Goal: Information Seeking & Learning: Check status

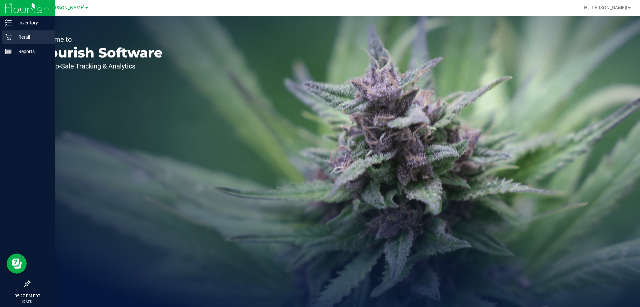
click at [16, 34] on p "Retail" at bounding box center [32, 37] width 40 height 8
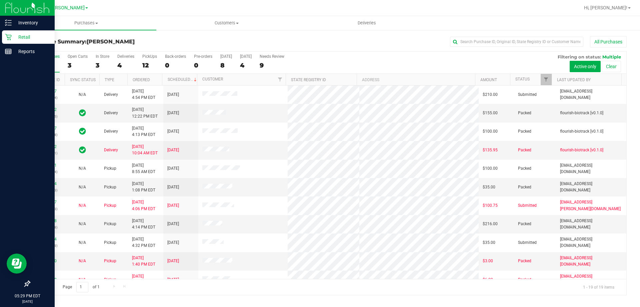
click at [9, 39] on icon at bounding box center [8, 37] width 7 height 7
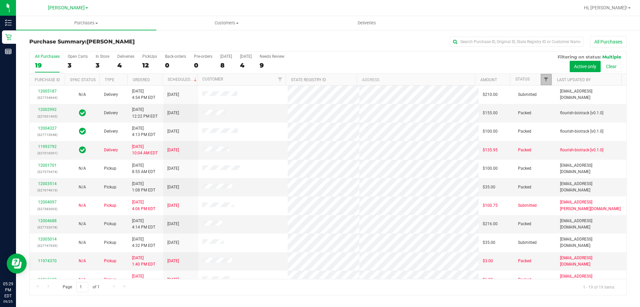
click at [547, 80] on span "Filter" at bounding box center [546, 79] width 5 height 5
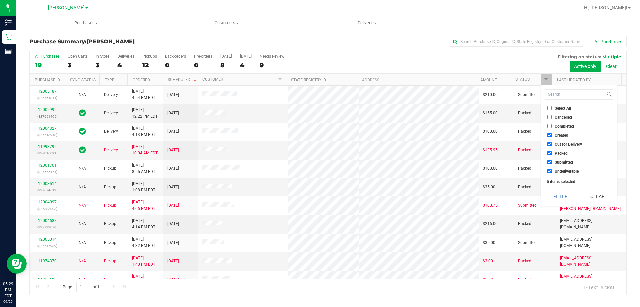
click at [552, 111] on li "Select All" at bounding box center [579, 107] width 69 height 7
click at [552, 109] on label "Select All" at bounding box center [560, 108] width 24 height 4
click at [552, 109] on input "Select All" at bounding box center [550, 108] width 4 height 4
checkbox input "true"
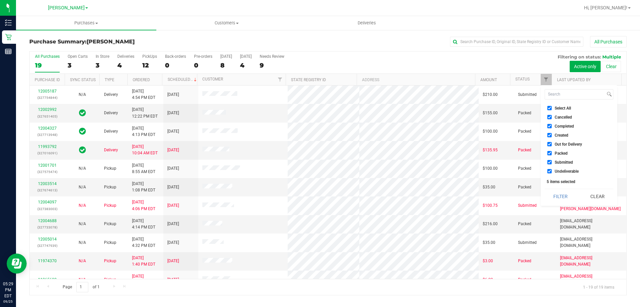
checkbox input "true"
click at [552, 109] on label "Select All" at bounding box center [560, 108] width 24 height 4
click at [552, 109] on input "Select All" at bounding box center [550, 108] width 4 height 4
checkbox input "false"
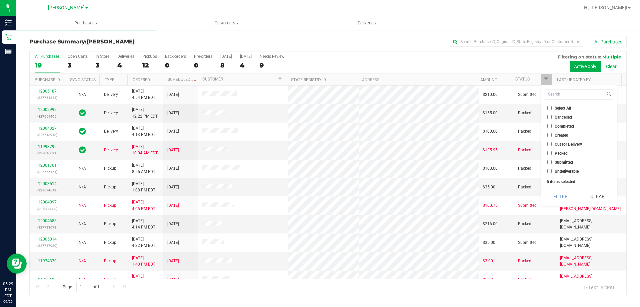
checkbox input "false"
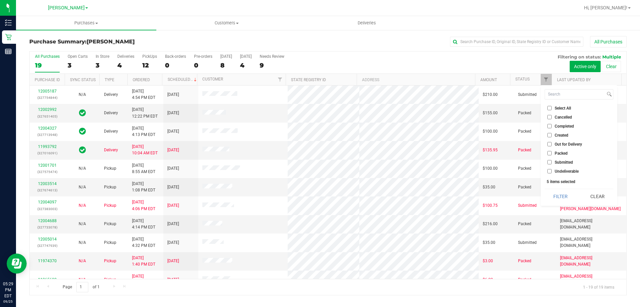
checkbox input "false"
click at [560, 161] on span "Submitted" at bounding box center [564, 162] width 18 height 4
click at [552, 161] on input "Submitted" at bounding box center [550, 162] width 4 height 4
checkbox input "true"
click at [561, 196] on button "Filter" at bounding box center [561, 196] width 32 height 15
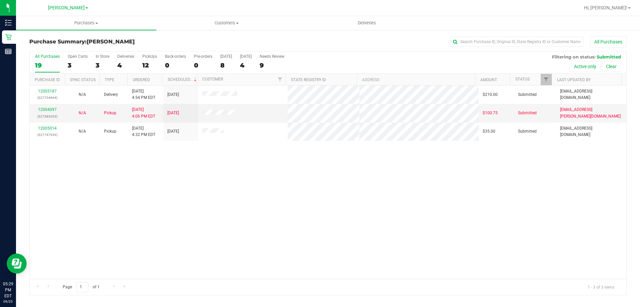
click at [137, 197] on div "12005187 (327754844) N/A Delivery [DATE] 4:54 PM EDT 9/26/2025 $210.00 Submitte…" at bounding box center [328, 181] width 597 height 193
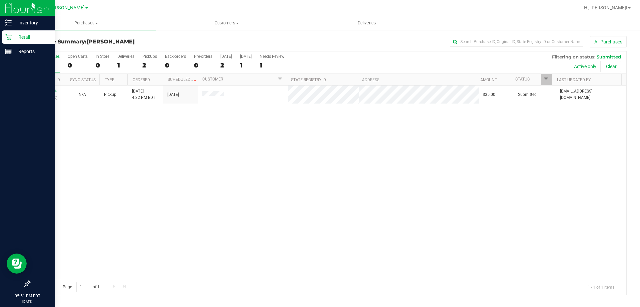
click at [13, 33] on div "Retail" at bounding box center [28, 36] width 53 height 13
click at [45, 23] on p "Inventory" at bounding box center [32, 23] width 40 height 8
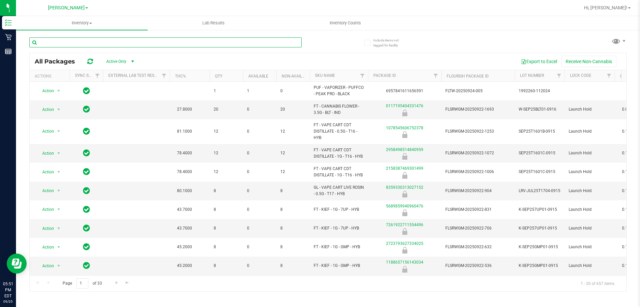
click at [179, 42] on input "text" at bounding box center [165, 42] width 272 height 10
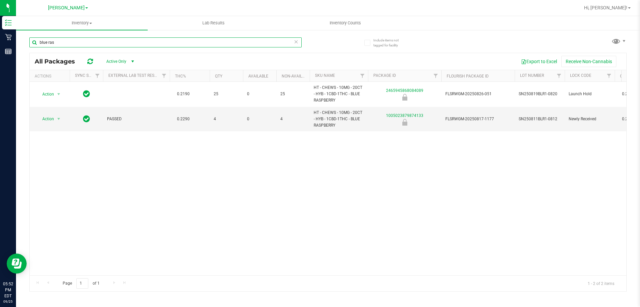
type input "blue ras"
click at [298, 39] on icon at bounding box center [296, 41] width 5 height 8
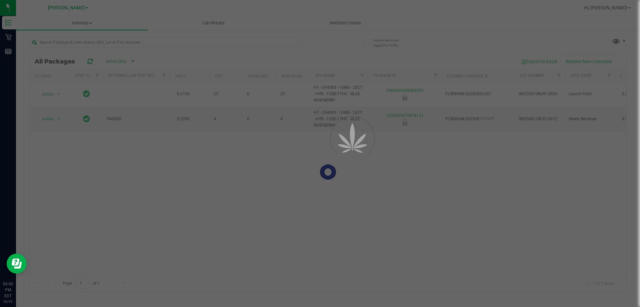
click at [244, 42] on div at bounding box center [320, 153] width 640 height 307
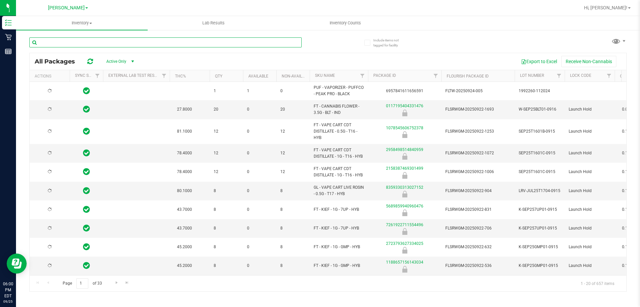
click at [214, 43] on input "text" at bounding box center [165, 42] width 272 height 10
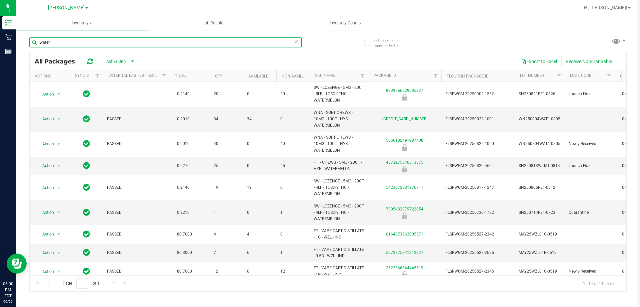
type input "water"
